Goal: Task Accomplishment & Management: Manage account settings

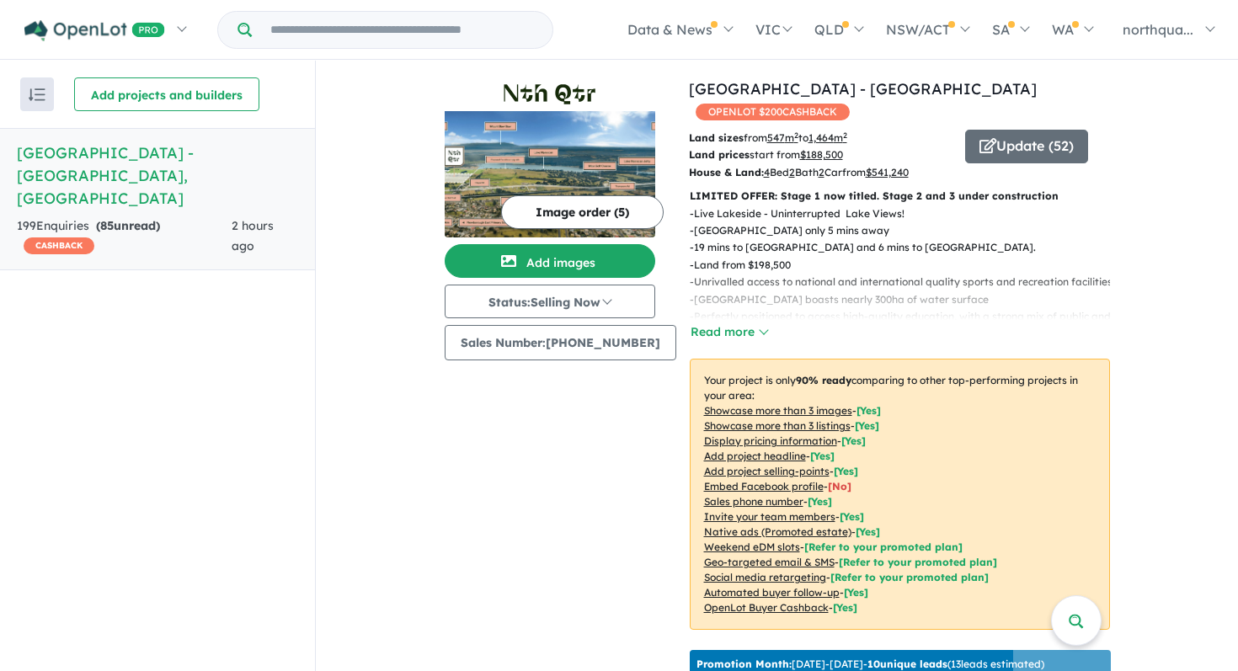
scroll to position [683, 0]
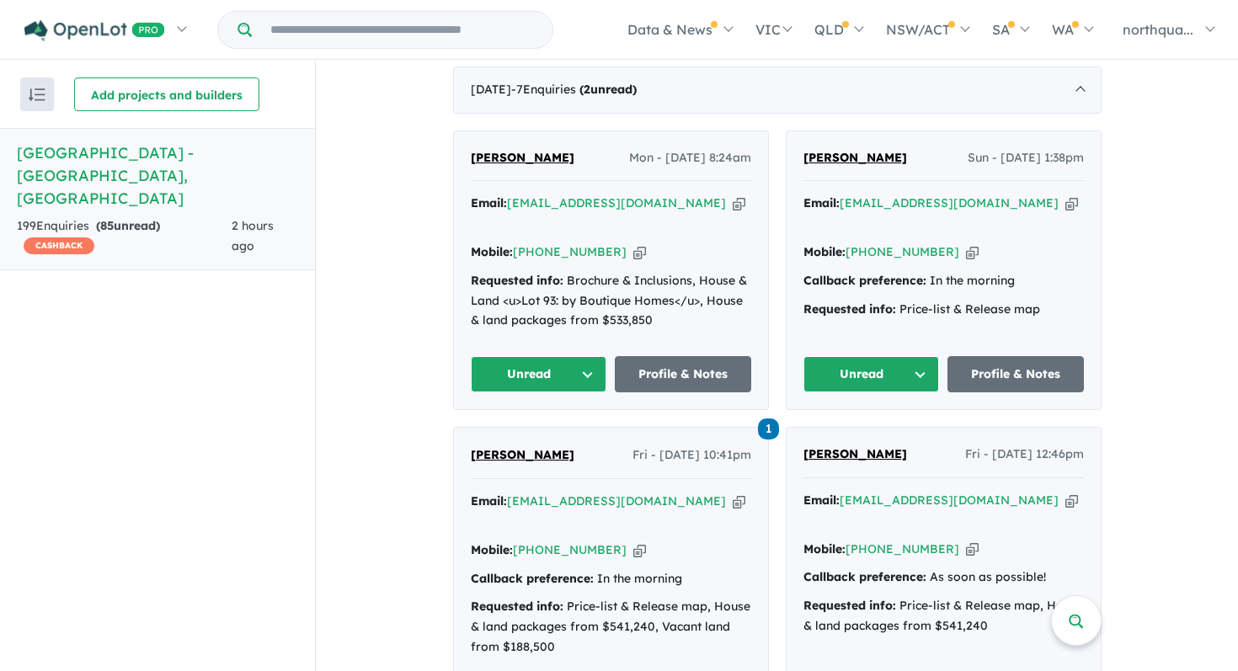
click at [824, 153] on span "[PERSON_NAME]" at bounding box center [855, 157] width 104 height 15
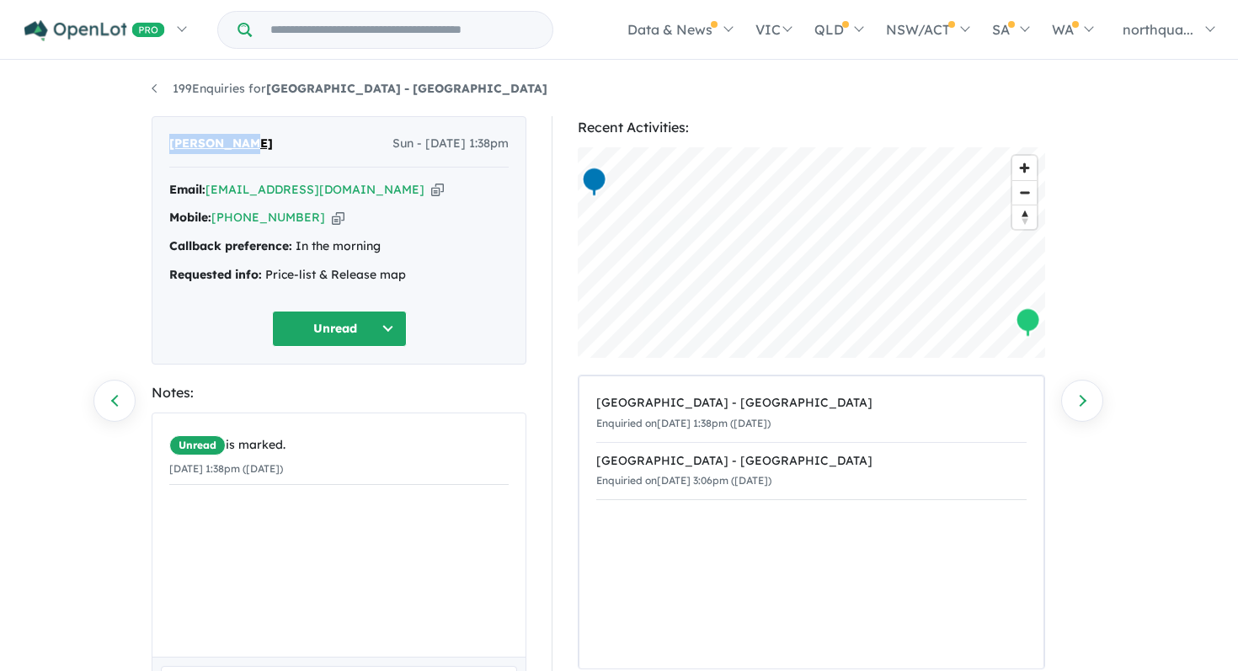
drag, startPoint x: 261, startPoint y: 139, endPoint x: 157, endPoint y: 138, distance: 103.6
click at [157, 138] on div "Ash Birrell Sun - 12/10/2025, 1:38pm Email: ashleybirrell@yahoo.com.au Copied! …" at bounding box center [339, 240] width 375 height 248
copy span "[PERSON_NAME]"
click at [431, 196] on icon "button" at bounding box center [437, 190] width 13 height 18
copy span "[PERSON_NAME]"
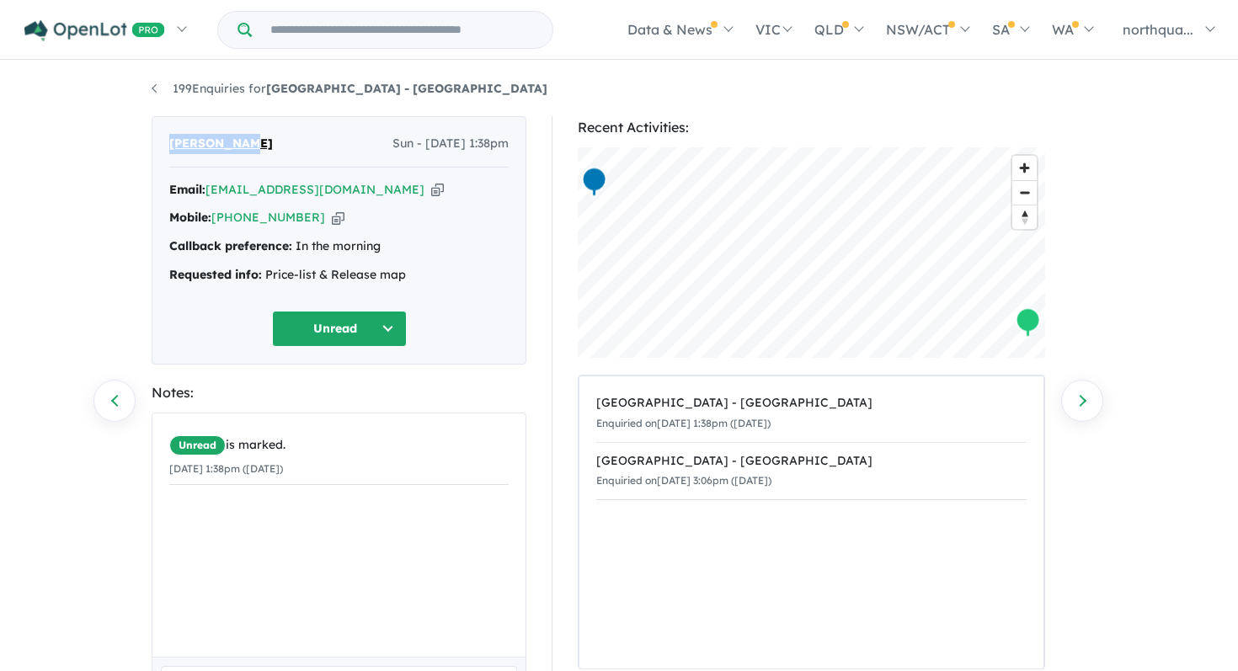
click at [395, 335] on button "Unread" at bounding box center [339, 329] width 135 height 36
click at [375, 416] on button "Assigned" at bounding box center [346, 407] width 147 height 39
